Goal: Task Accomplishment & Management: Manage account settings

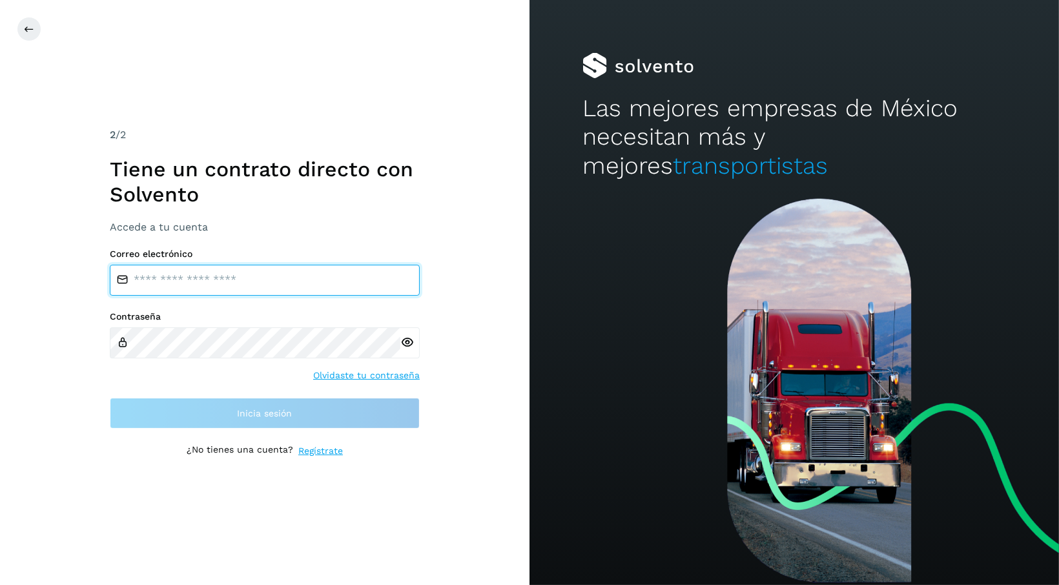
click at [232, 276] on input "email" at bounding box center [265, 280] width 310 height 31
type input "**********"
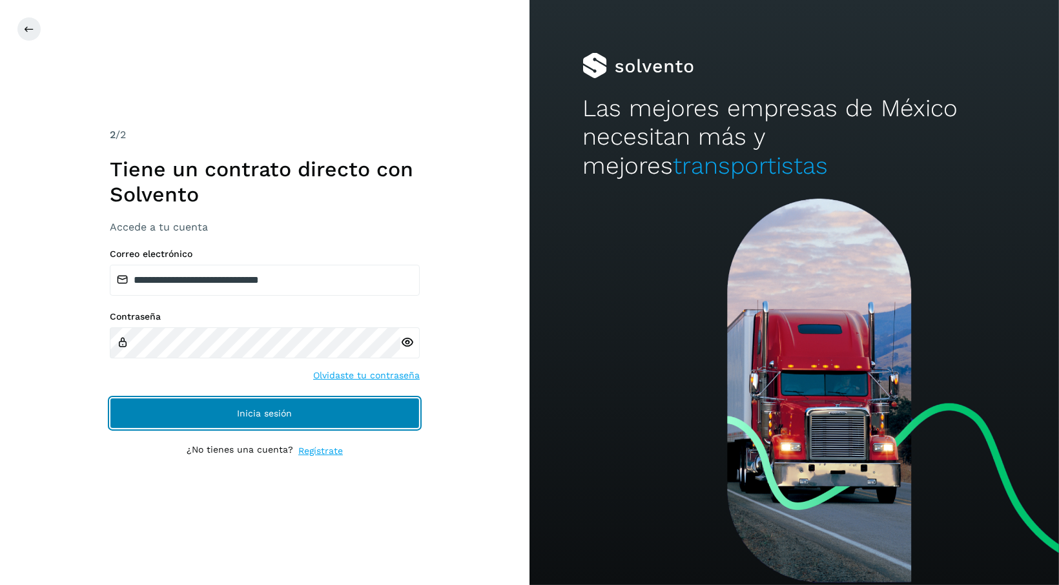
click at [210, 402] on button "Inicia sesión" at bounding box center [265, 413] width 310 height 31
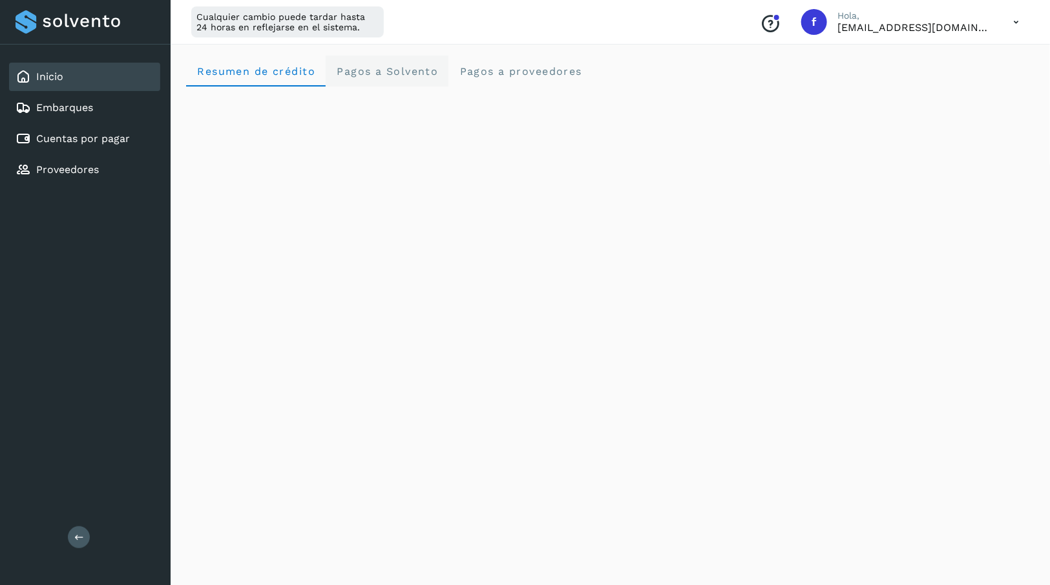
click at [384, 85] on Solvento "Pagos a Solvento" at bounding box center [387, 71] width 123 height 31
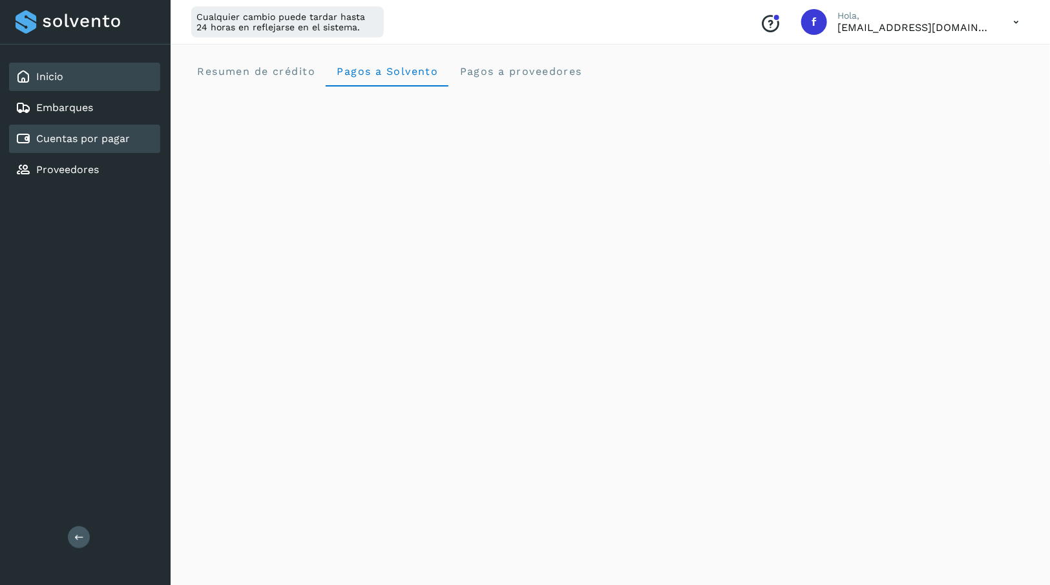
click at [127, 132] on link "Cuentas por pagar" at bounding box center [83, 138] width 94 height 12
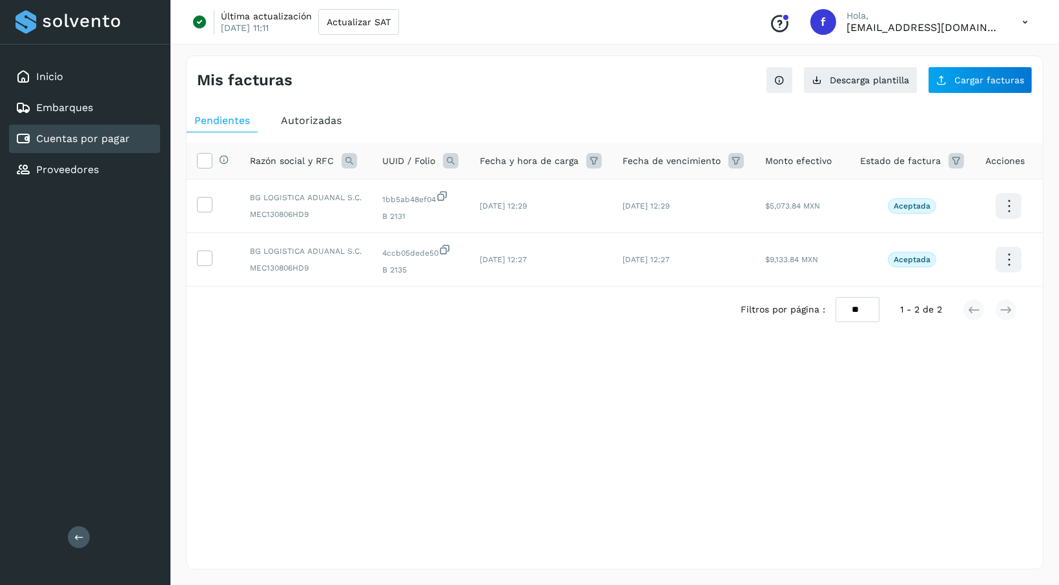
click at [311, 119] on span "Autorizadas" at bounding box center [311, 120] width 61 height 12
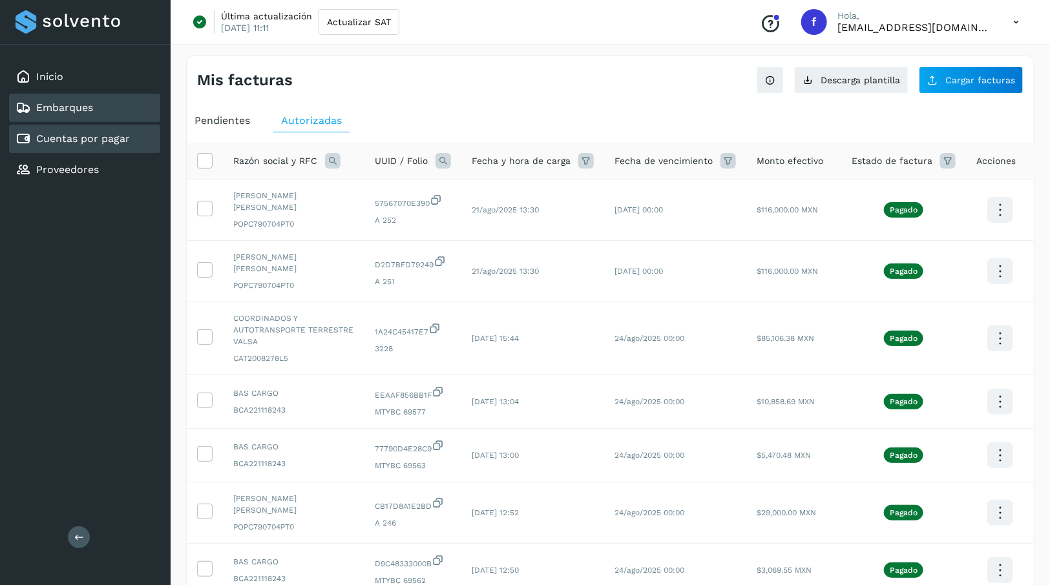
click at [65, 103] on link "Embarques" at bounding box center [64, 107] width 57 height 12
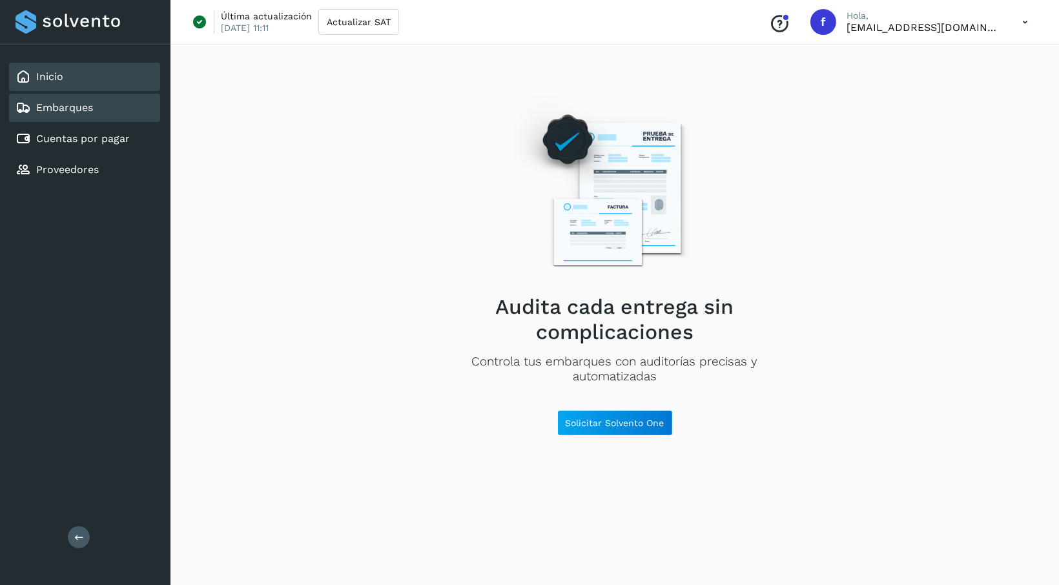
click at [57, 84] on div "Inicio" at bounding box center [40, 77] width 48 height 16
